Goal: Information Seeking & Learning: Find specific fact

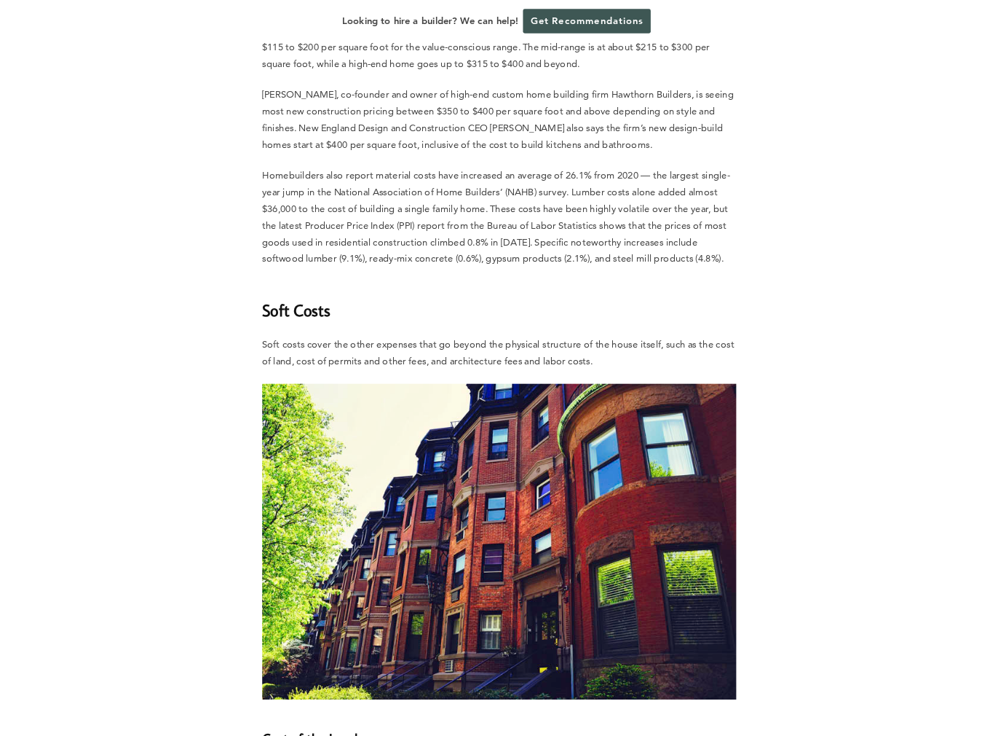
scroll to position [2986, 0]
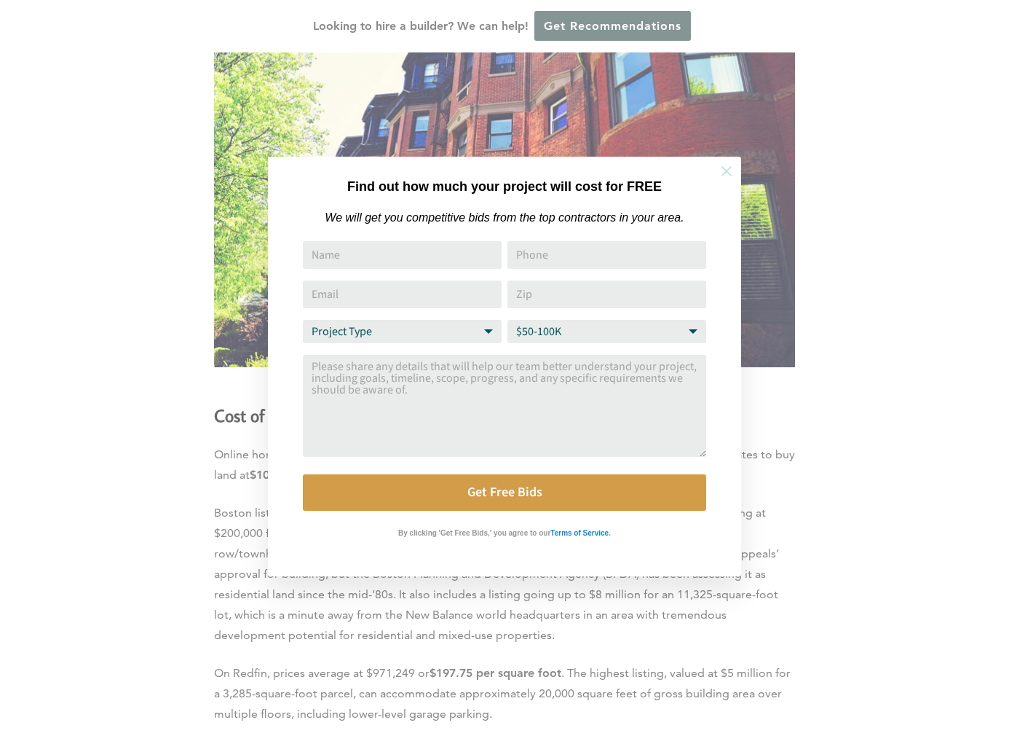
click at [720, 171] on icon at bounding box center [727, 171] width 16 height 16
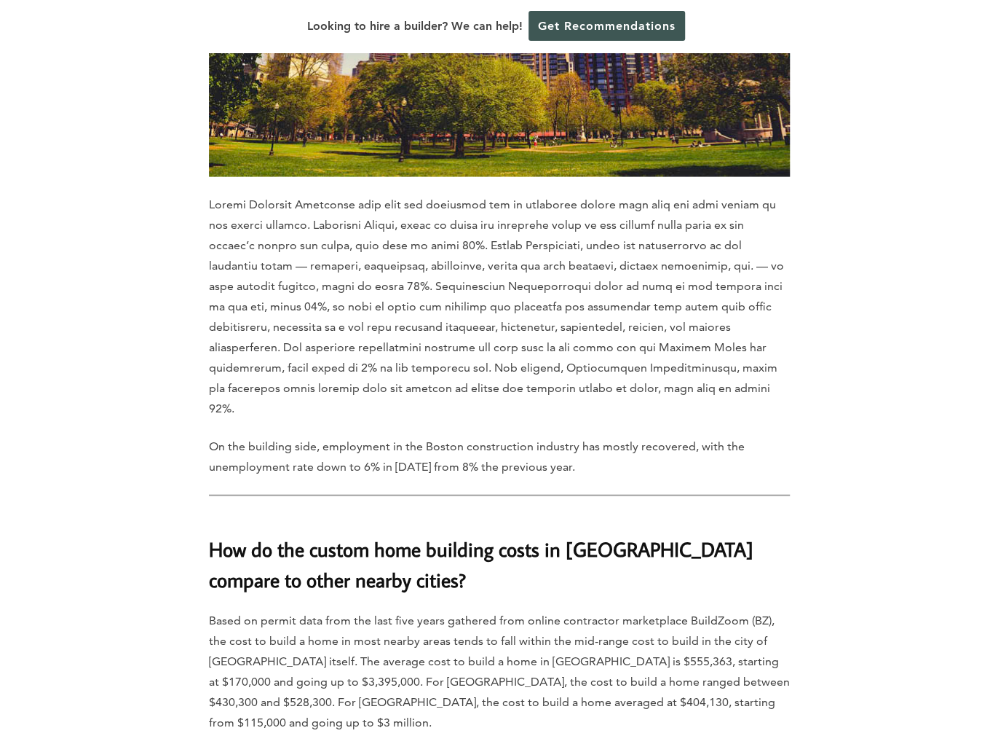
scroll to position [4442, 0]
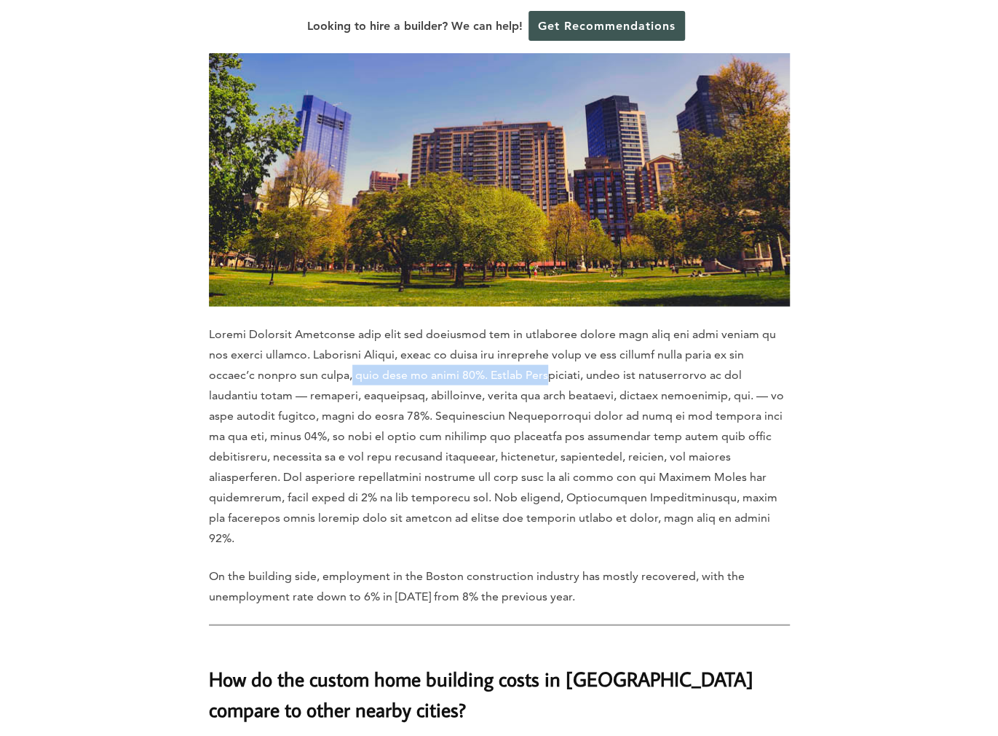
drag, startPoint x: 302, startPoint y: 299, endPoint x: 503, endPoint y: 298, distance: 201.0
click at [503, 323] on p at bounding box center [499, 435] width 581 height 224
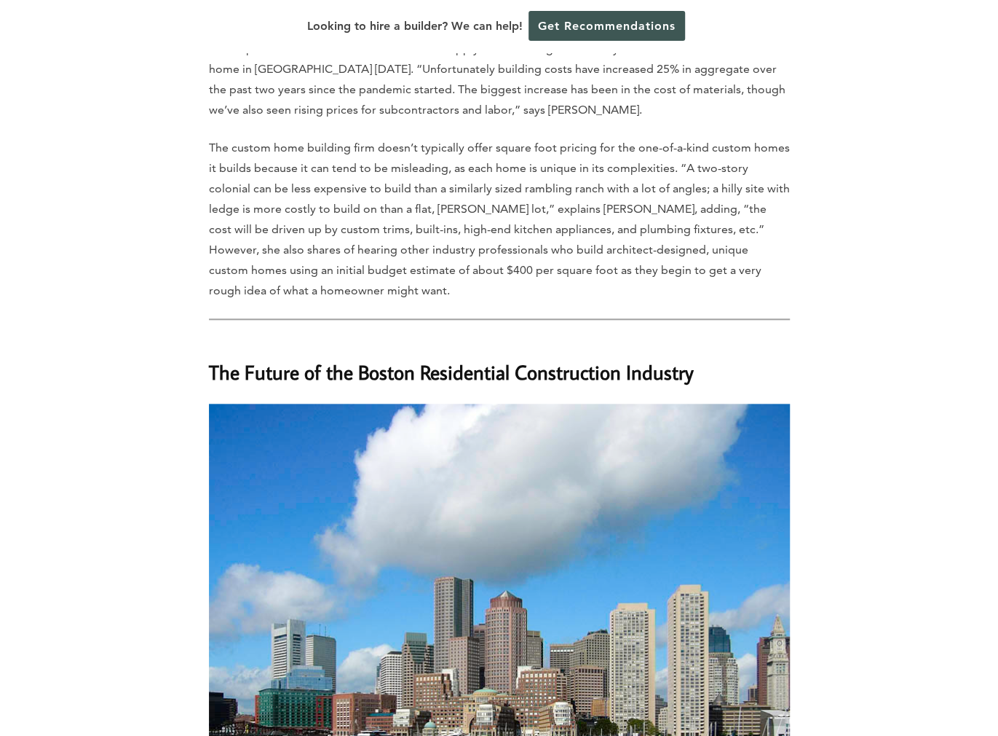
scroll to position [6482, 0]
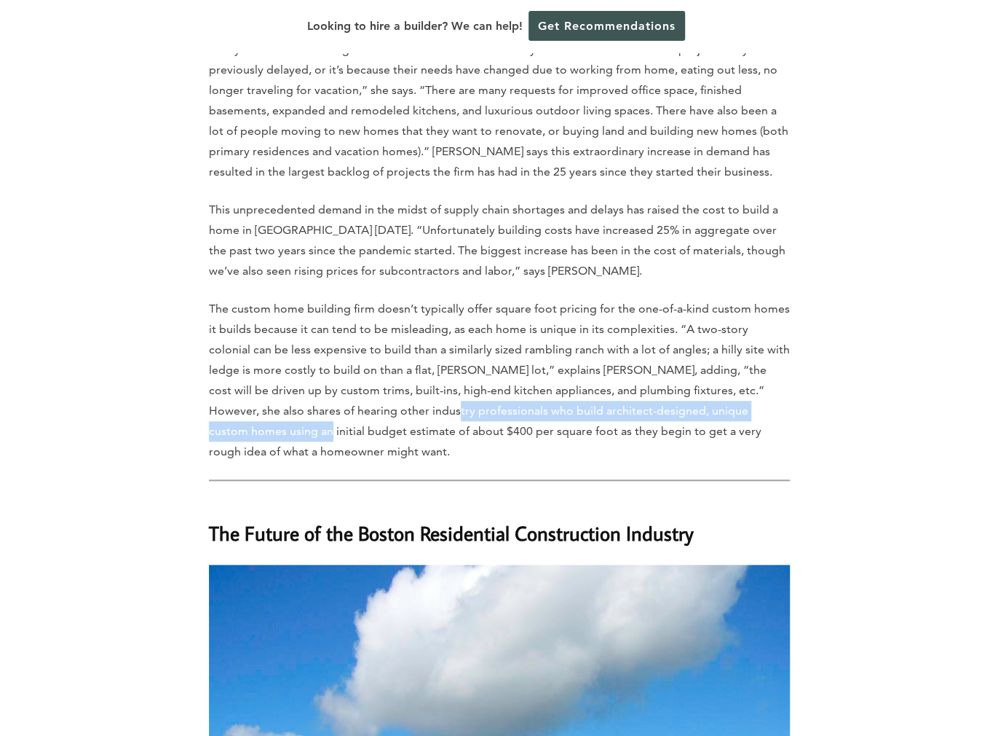
drag, startPoint x: 342, startPoint y: 252, endPoint x: 757, endPoint y: 249, distance: 414.4
click at [757, 299] on p "The custom home building firm doesn’t typically offer square foot pricing for t…" at bounding box center [499, 380] width 581 height 163
drag, startPoint x: 757, startPoint y: 249, endPoint x: 677, endPoint y: 254, distance: 79.5
click at [677, 299] on p "The custom home building firm doesn’t typically offer square foot pricing for t…" at bounding box center [499, 380] width 581 height 163
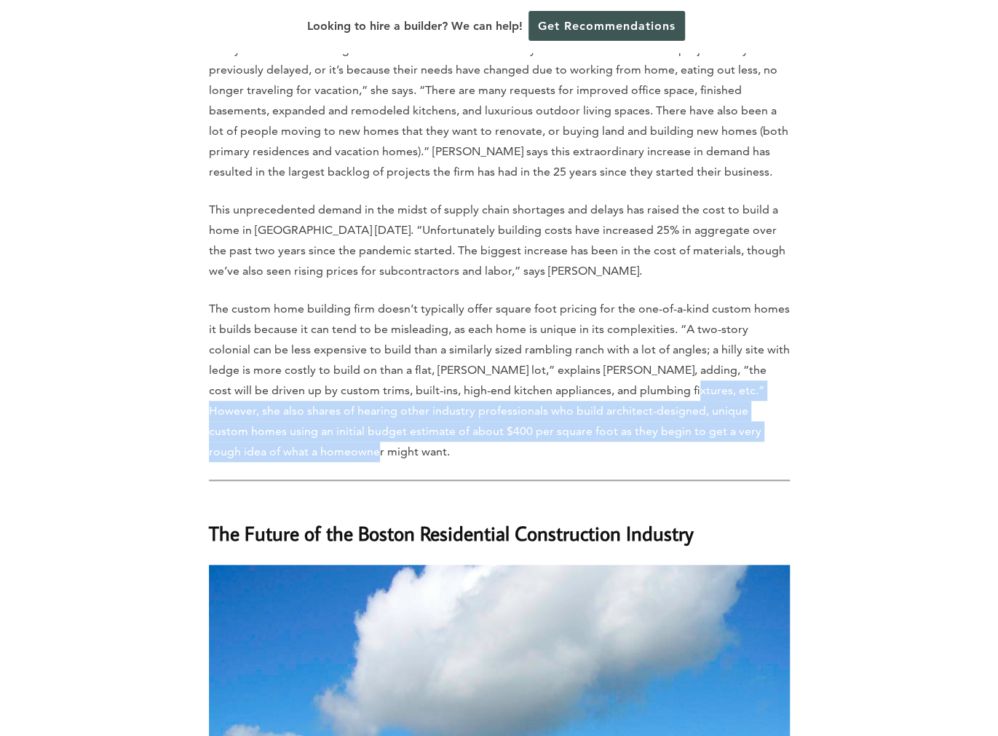
drag, startPoint x: 597, startPoint y: 231, endPoint x: 693, endPoint y: 288, distance: 111.7
click at [693, 299] on p "The custom home building firm doesn’t typically offer square foot pricing for t…" at bounding box center [499, 380] width 581 height 163
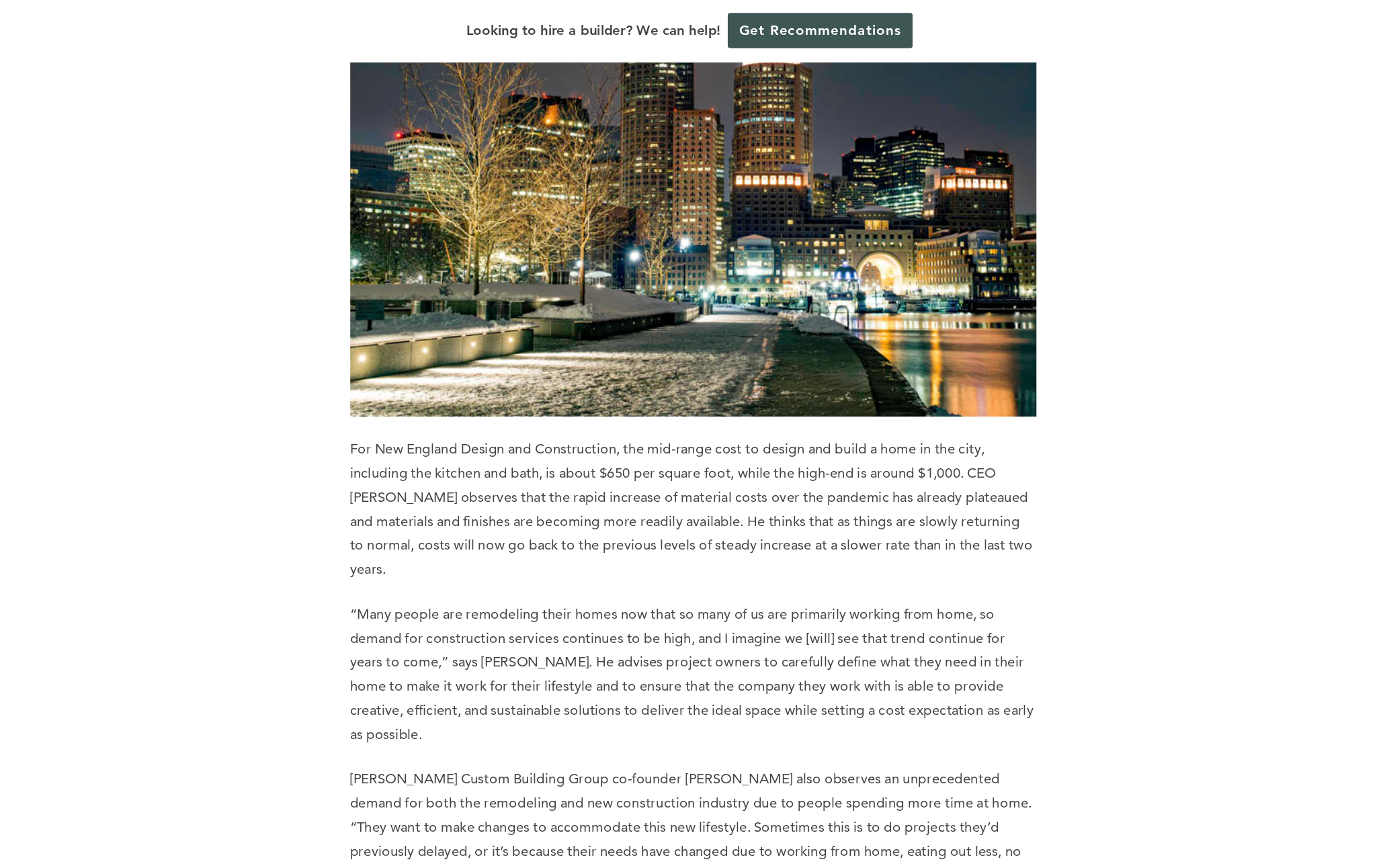
scroll to position [5374, 0]
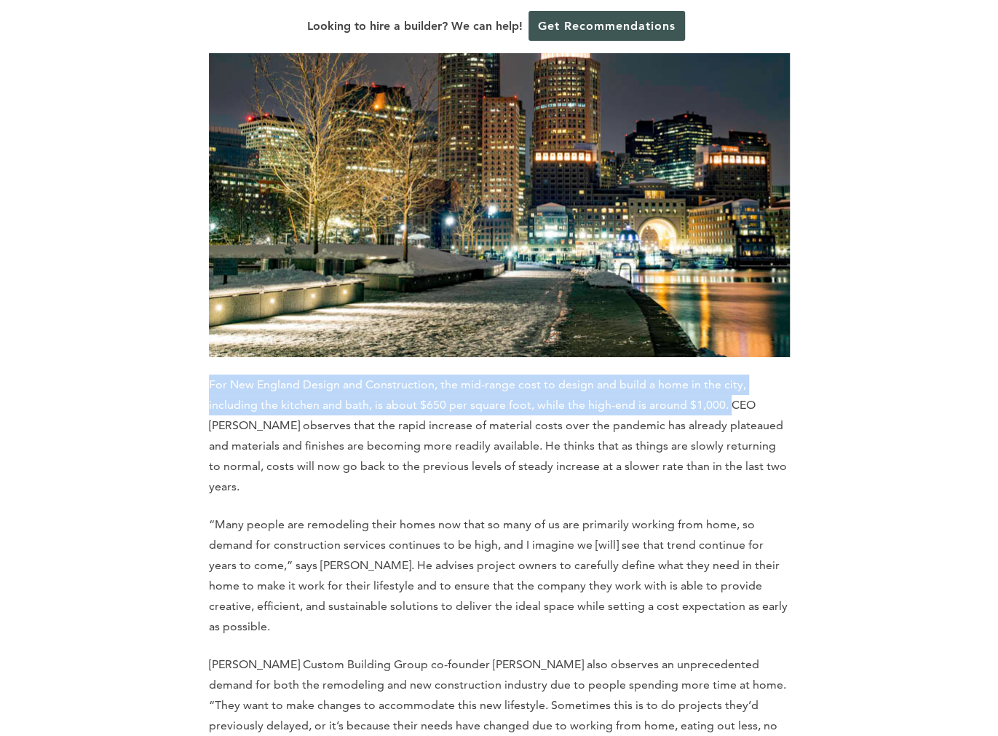
drag, startPoint x: 209, startPoint y: 249, endPoint x: 731, endPoint y: 273, distance: 522.7
click at [731, 374] on p "For New England Design and Construction, the mid-range cost to design and build…" at bounding box center [499, 435] width 581 height 122
copy p "For New England Design and Construction, the mid-range cost to design and build…"
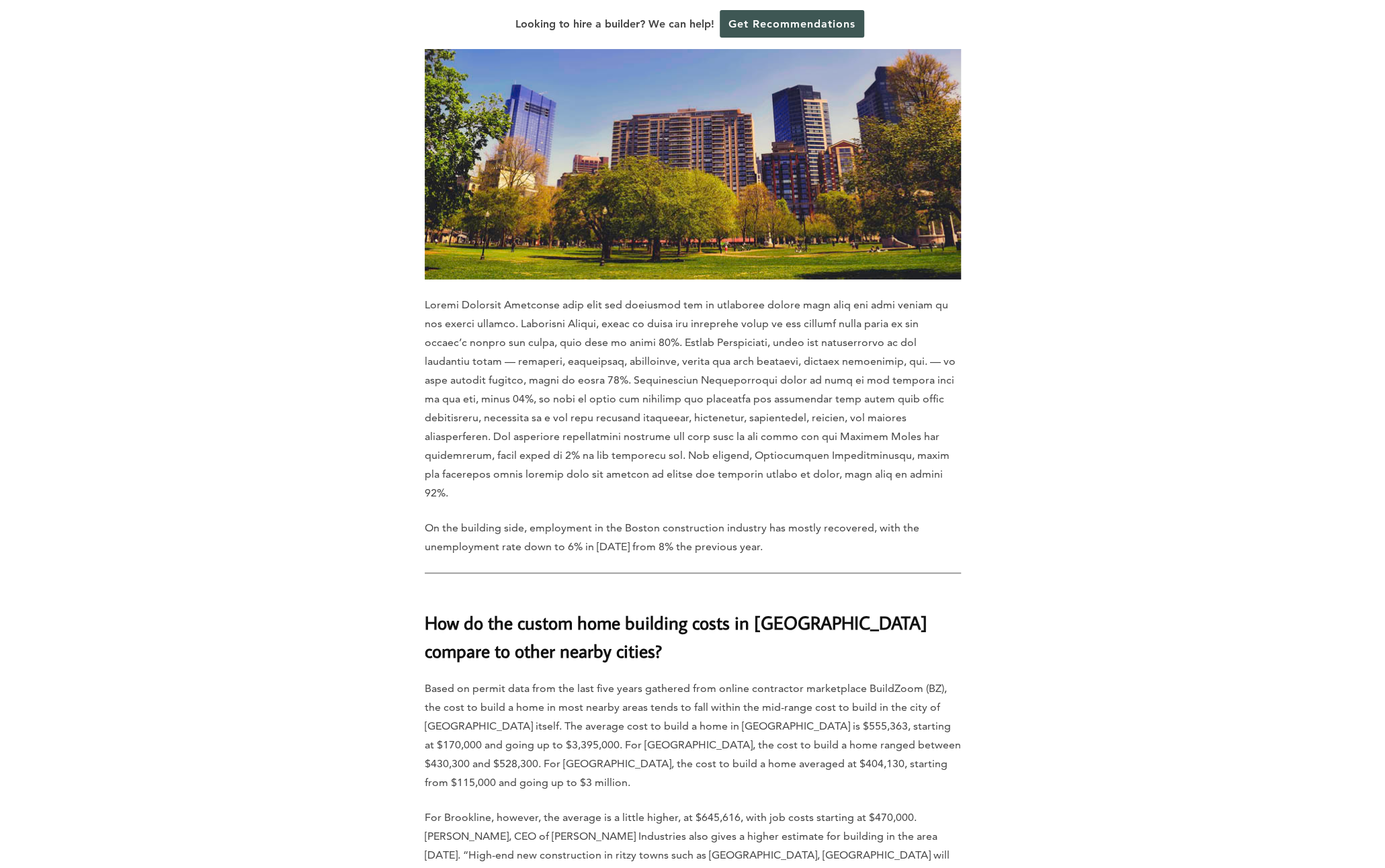
scroll to position [4097, 0]
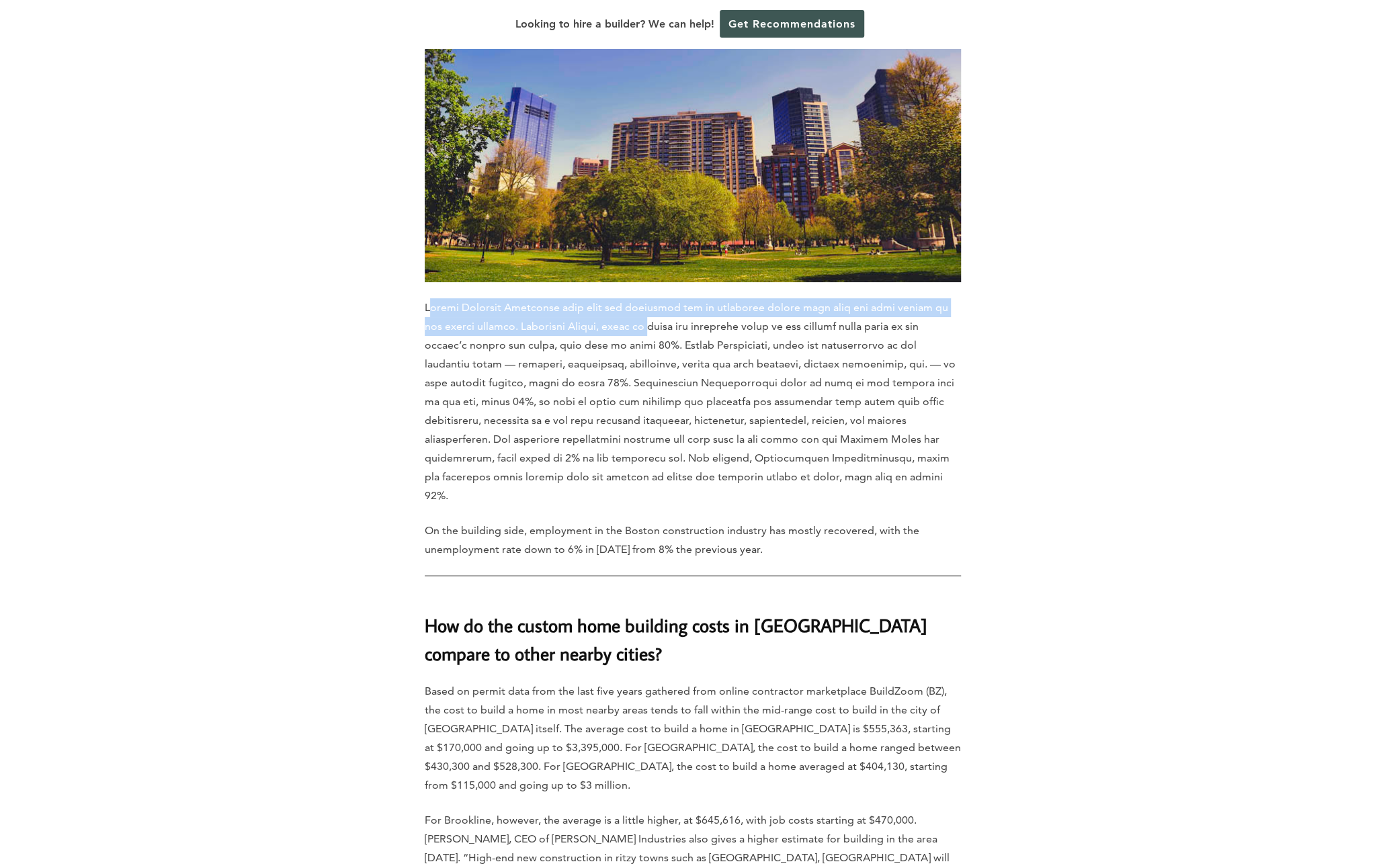
drag, startPoint x: 427, startPoint y: 238, endPoint x: 639, endPoint y: 261, distance: 213.2
click at [639, 298] on p at bounding box center [692, 401] width 536 height 207
drag, startPoint x: 639, startPoint y: 261, endPoint x: 494, endPoint y: 240, distance: 146.5
click at [496, 298] on p at bounding box center [692, 401] width 536 height 207
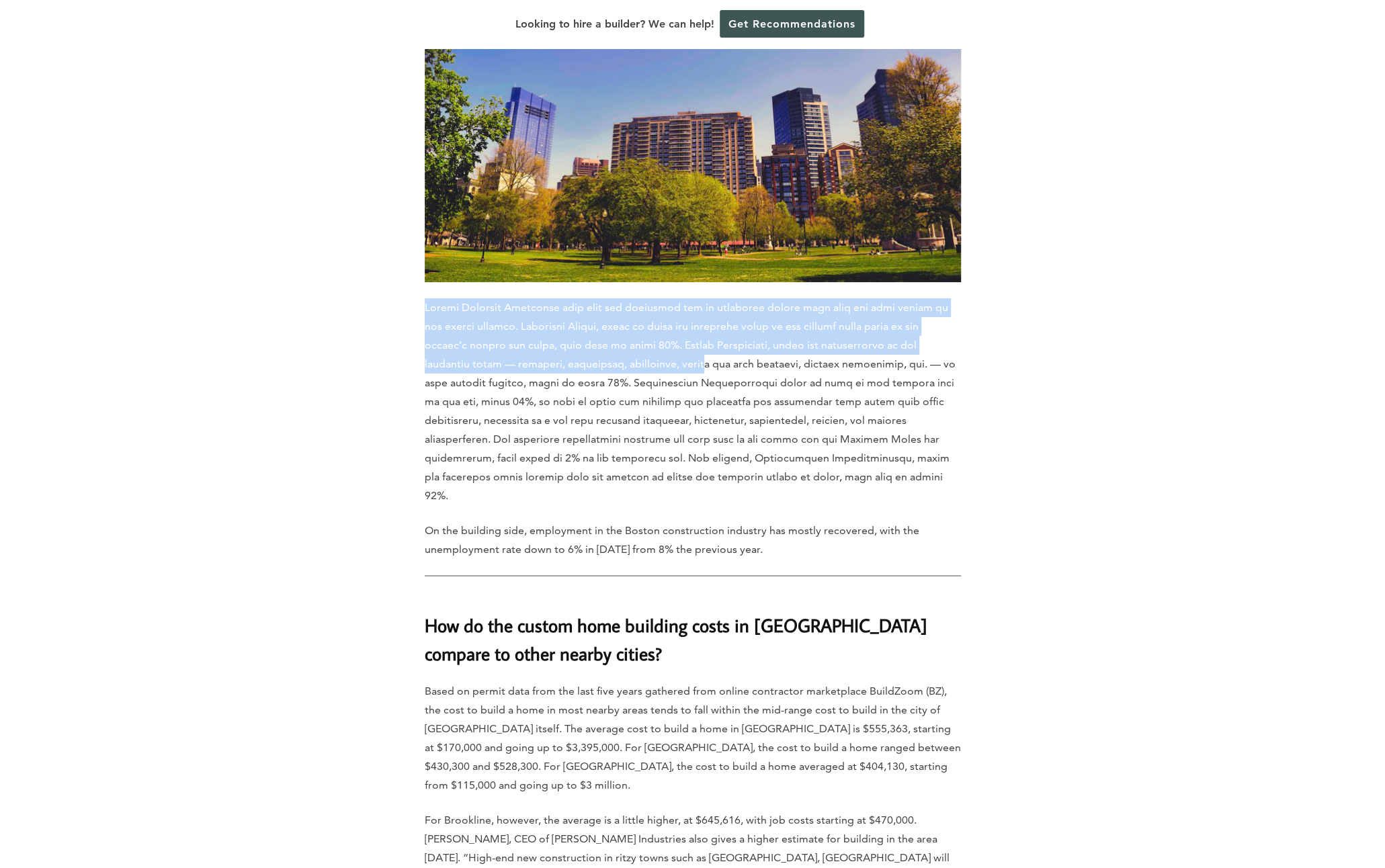
drag, startPoint x: 424, startPoint y: 238, endPoint x: 621, endPoint y: 288, distance: 203.2
click at [621, 298] on p at bounding box center [692, 401] width 536 height 207
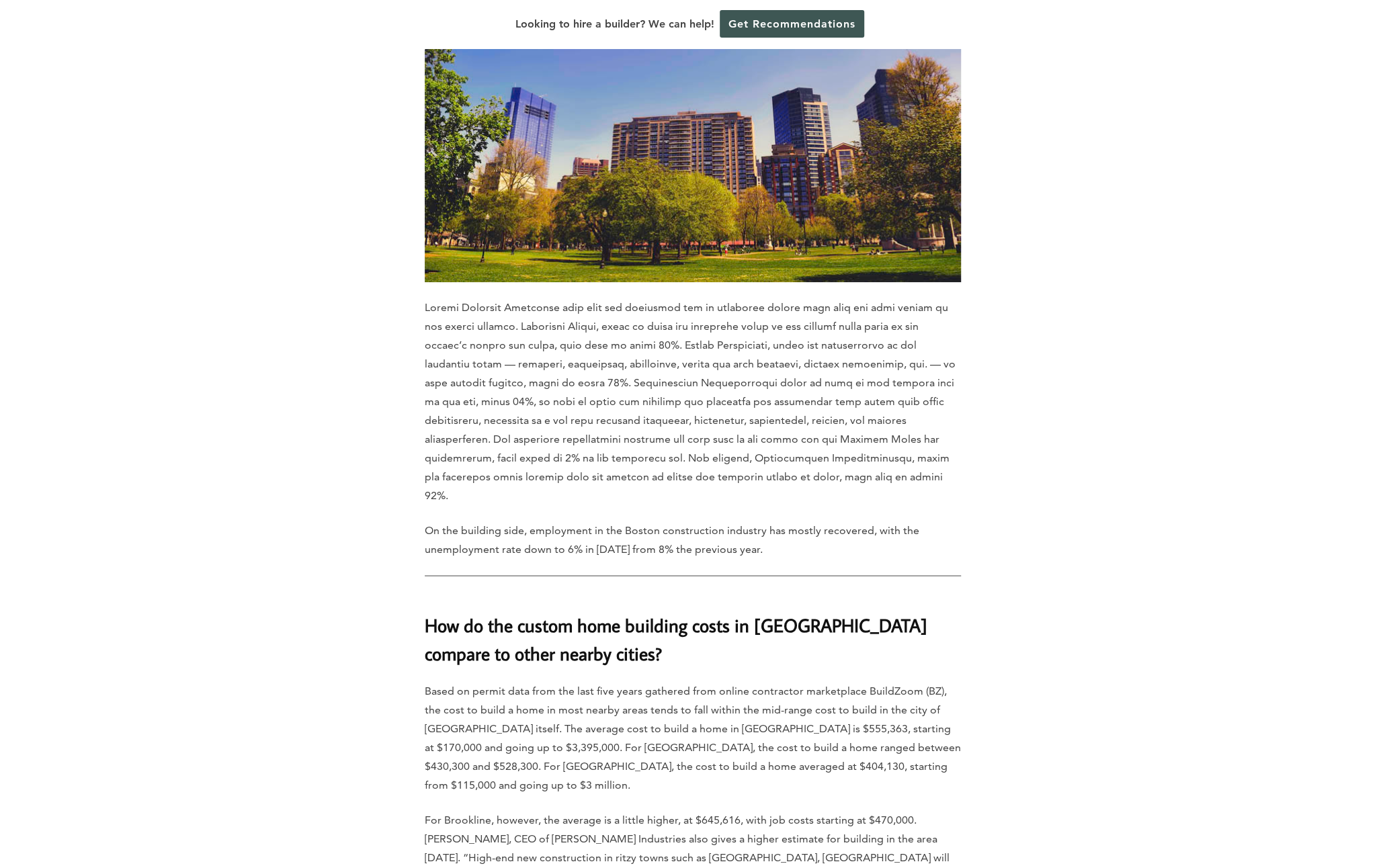
click at [477, 521] on p "On the building side, employment in the Boston construction industry has mostly…" at bounding box center [692, 540] width 536 height 38
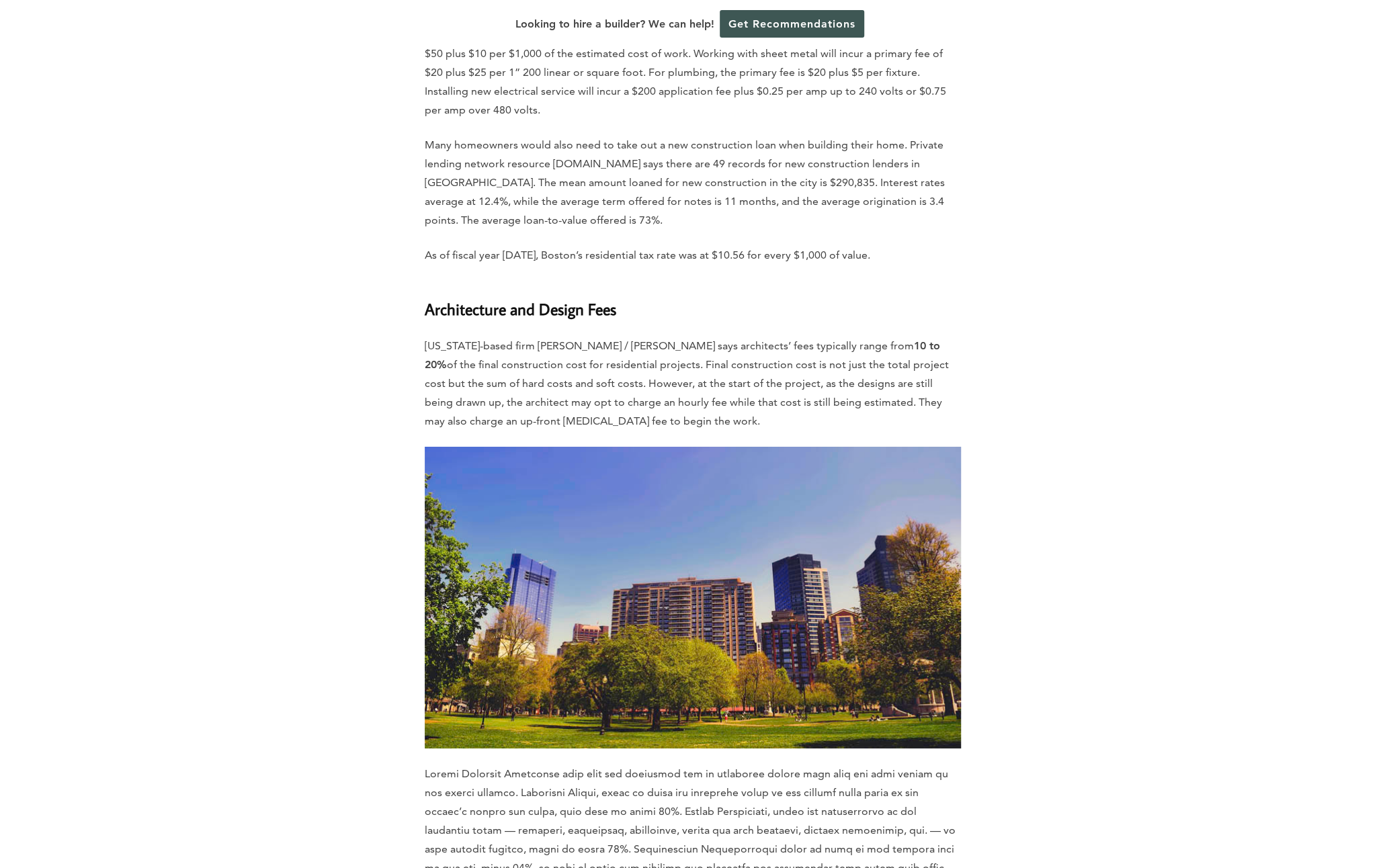
scroll to position [3628, 0]
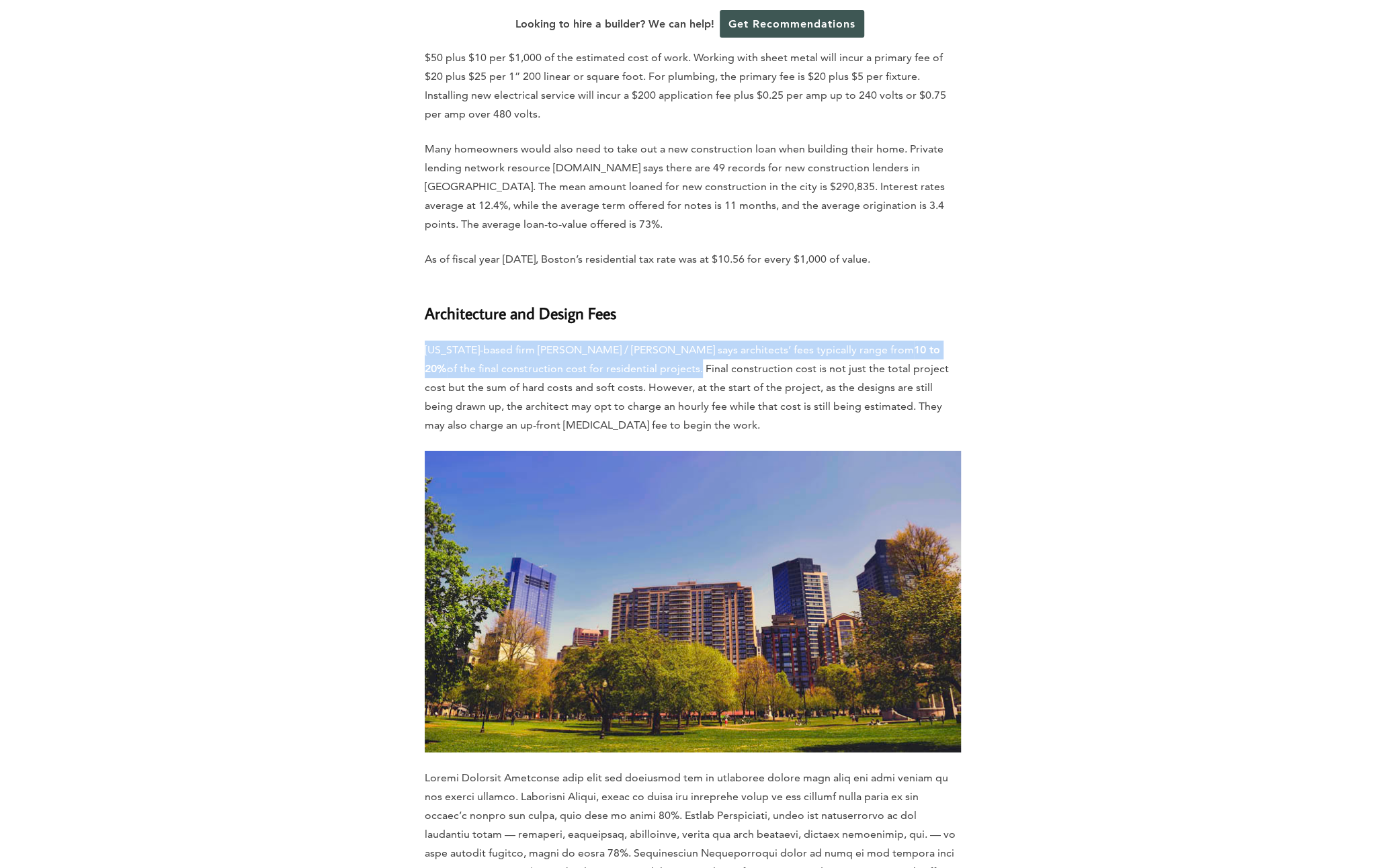
drag, startPoint x: 423, startPoint y: 280, endPoint x: 618, endPoint y: 301, distance: 196.1
click at [618, 301] on div "Home » Cost Guides » [US_STATE] Cost Guides » How Much Does it Cost to Build a …" at bounding box center [693, 709] width 766 height 7275
drag, startPoint x: 618, startPoint y: 301, endPoint x: 592, endPoint y: 297, distance: 26.3
click at [582, 340] on p "[US_STATE]-based firm [PERSON_NAME] / [PERSON_NAME] says architects’ fees typic…" at bounding box center [692, 387] width 536 height 94
copy p "[US_STATE]-based firm [PERSON_NAME] / [PERSON_NAME] says architects’ fees typic…"
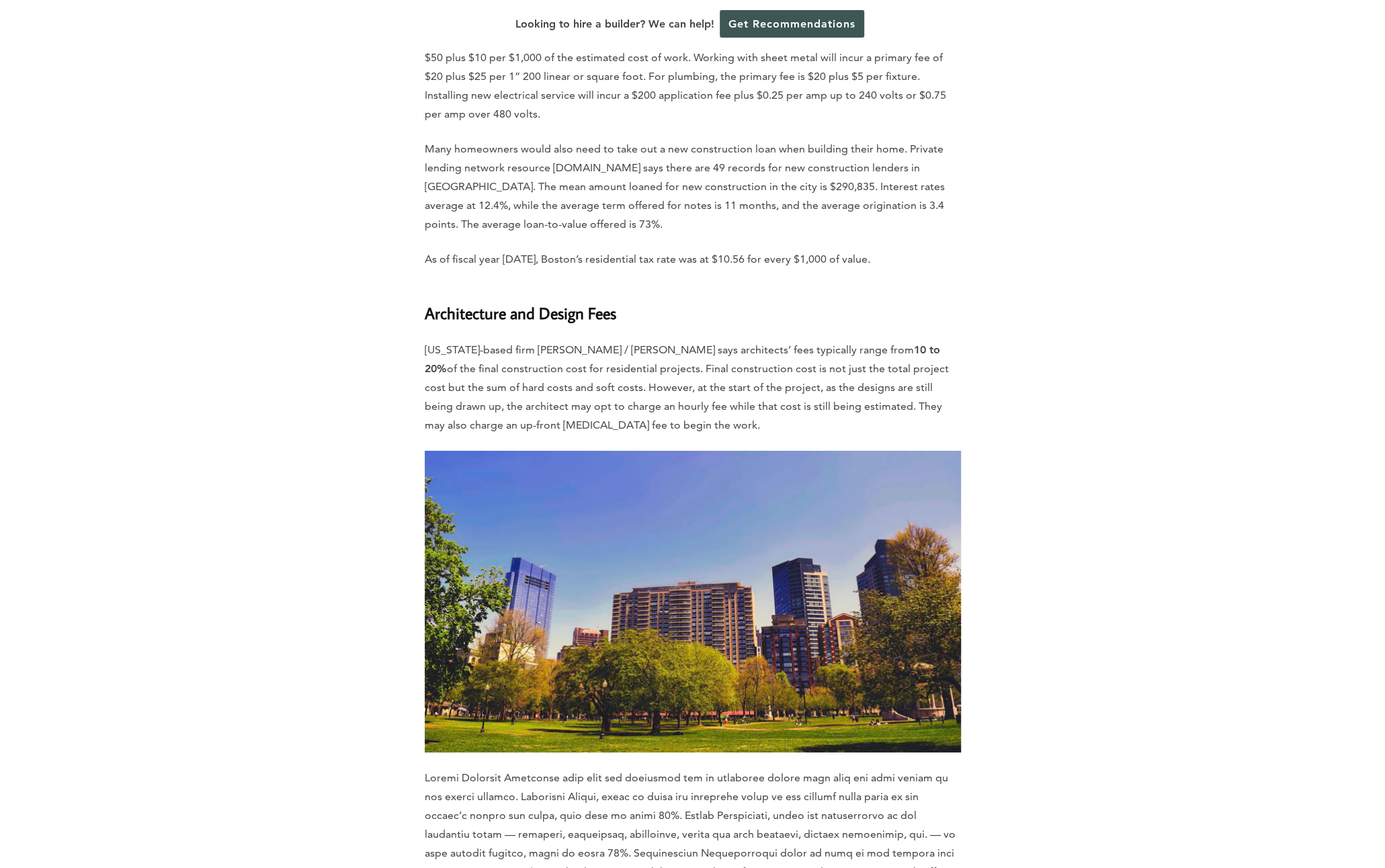
drag, startPoint x: 36, startPoint y: 504, endPoint x: 844, endPoint y: 850, distance: 879.0
click at [842, 831] on p at bounding box center [692, 872] width 536 height 207
